Goal: Answer question/provide support: Answer question/provide support

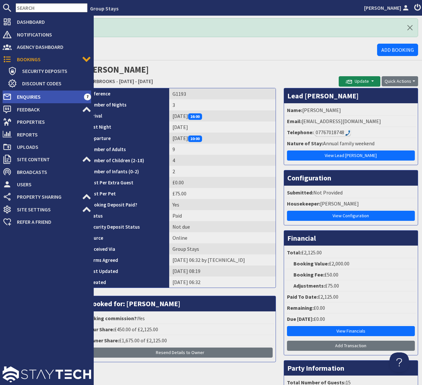
click at [56, 97] on span "Enquiries" at bounding box center [48, 96] width 72 height 10
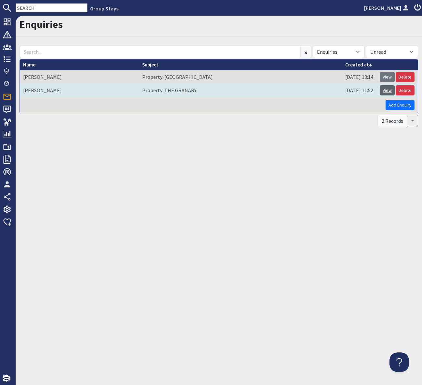
click at [387, 90] on link "View" at bounding box center [387, 90] width 15 height 10
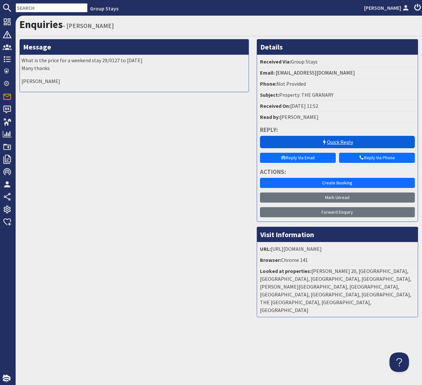
click at [325, 142] on icon at bounding box center [324, 142] width 5 height 5
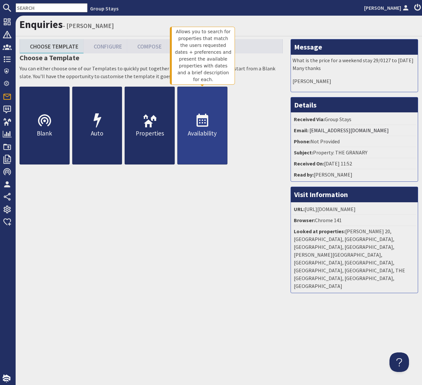
click at [207, 121] on icon at bounding box center [203, 121] width 16 height 16
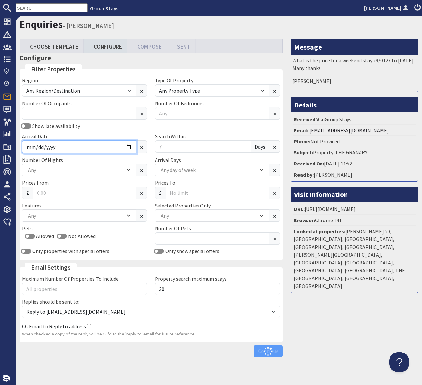
click at [128, 146] on input "Arrival Date" at bounding box center [79, 146] width 114 height 13
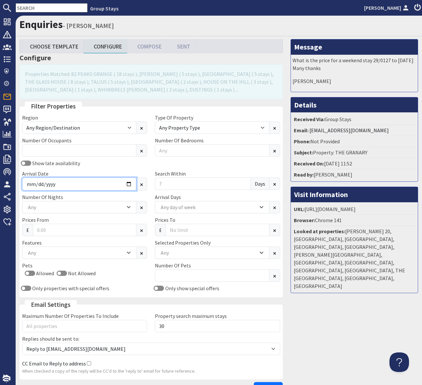
type input "[DATE]"
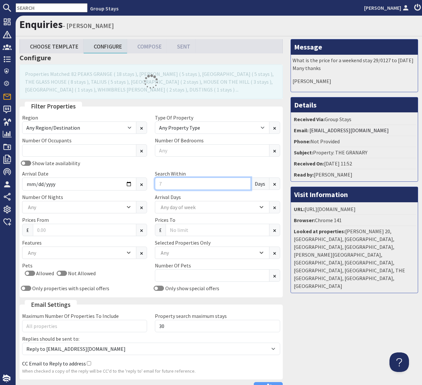
click at [169, 179] on input "Search Within" at bounding box center [203, 183] width 96 height 12
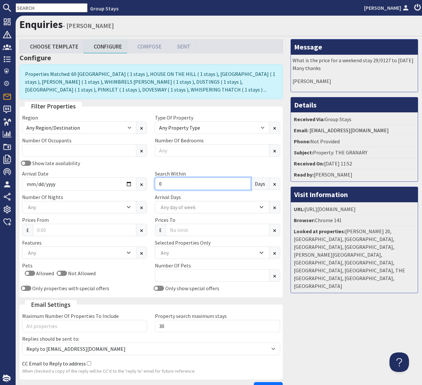
type input "0"
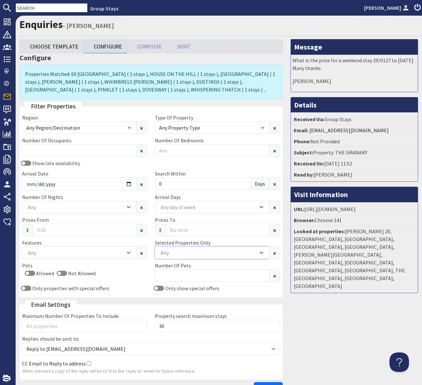
click at [172, 252] on div "Any" at bounding box center [208, 252] width 99 height 7
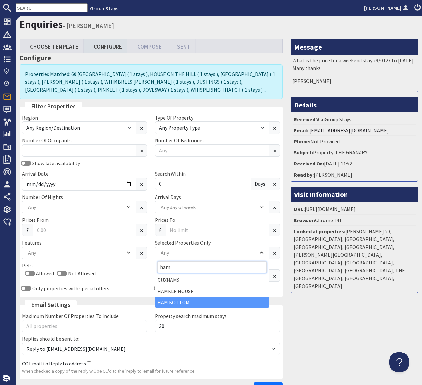
type input "ham"
click at [176, 304] on div "HAM BOTTOM" at bounding box center [212, 301] width 114 height 11
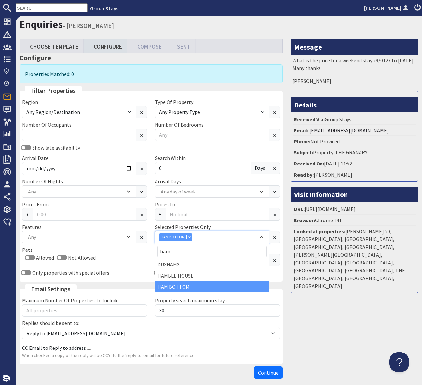
click at [189, 236] on icon "Combobox" at bounding box center [190, 237] width 2 height 2
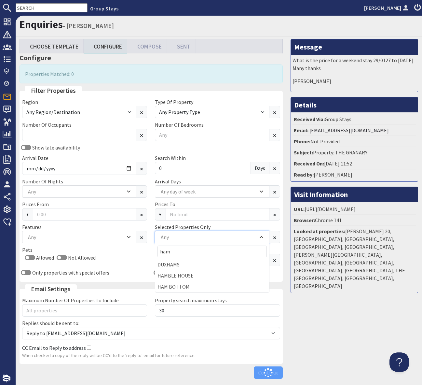
click at [172, 235] on div "Any" at bounding box center [208, 236] width 99 height 7
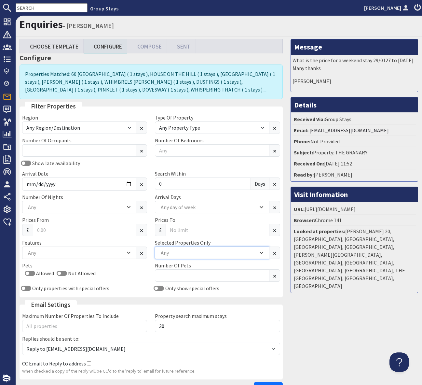
click at [173, 250] on div "Any" at bounding box center [208, 252] width 99 height 7
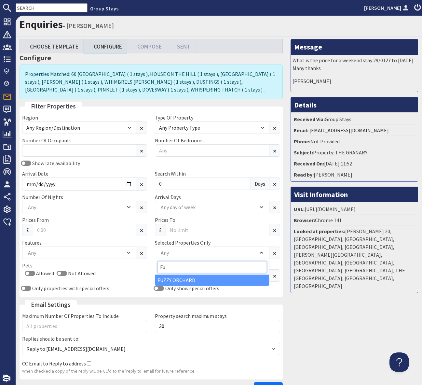
type input "Fu"
click at [189, 277] on div "FUZZY ORCHARD" at bounding box center [212, 279] width 114 height 11
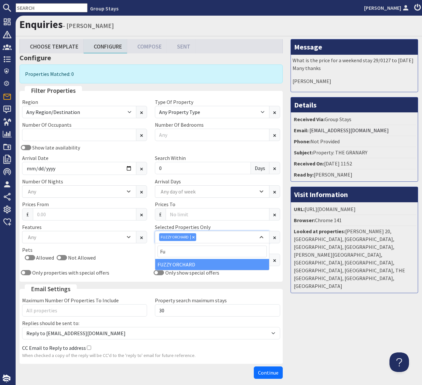
click at [194, 236] on div "Combobox" at bounding box center [193, 237] width 6 height 4
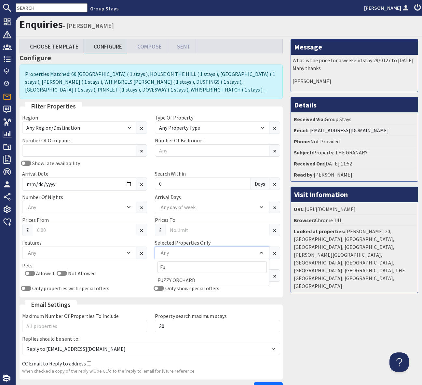
scroll to position [45, 0]
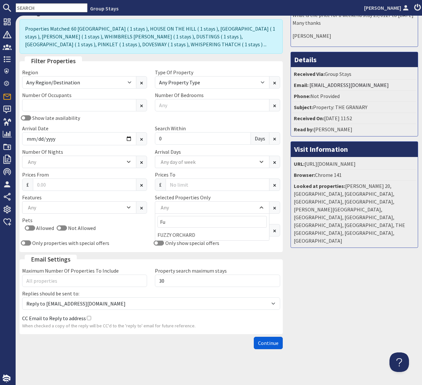
click at [267, 341] on span "Continue" at bounding box center [268, 342] width 21 height 7
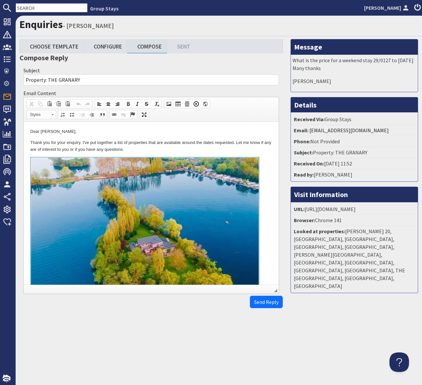
click at [172, 151] on p "Thank you for your enquiry. I've put together a list of properties that are ava…" at bounding box center [151, 146] width 242 height 14
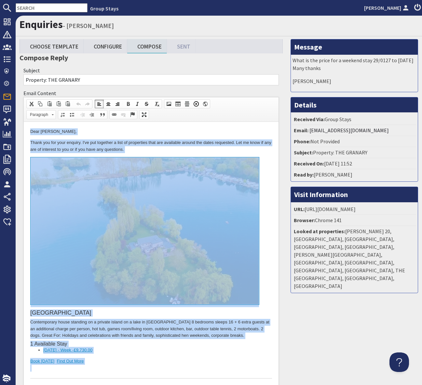
copy body "Lore Ipsu Dolorsi, Ametc adi eli sedd eiusmod. T'in utl etdolore m aliq en admi…"
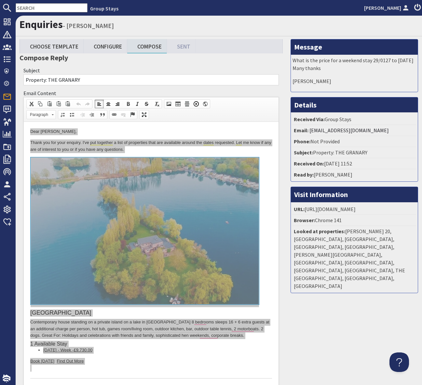
click at [32, 7] on input "text" at bounding box center [52, 7] width 72 height 9
